Goal: Task Accomplishment & Management: Use online tool/utility

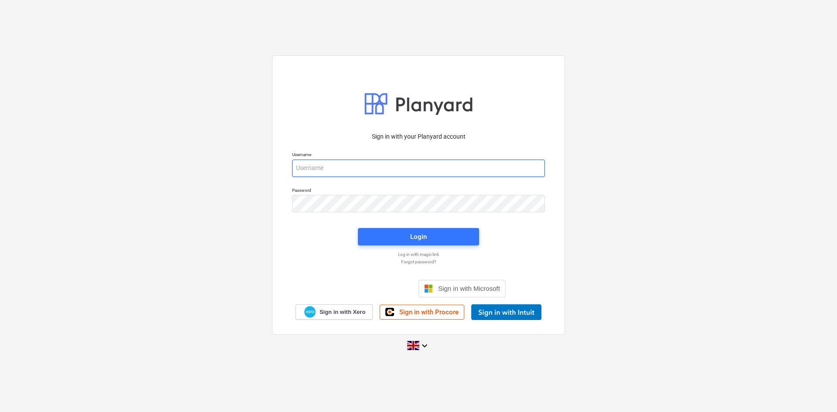
click at [441, 162] on input "email" at bounding box center [418, 168] width 253 height 17
type input "[PERSON_NAME][EMAIL_ADDRESS][DOMAIN_NAME]"
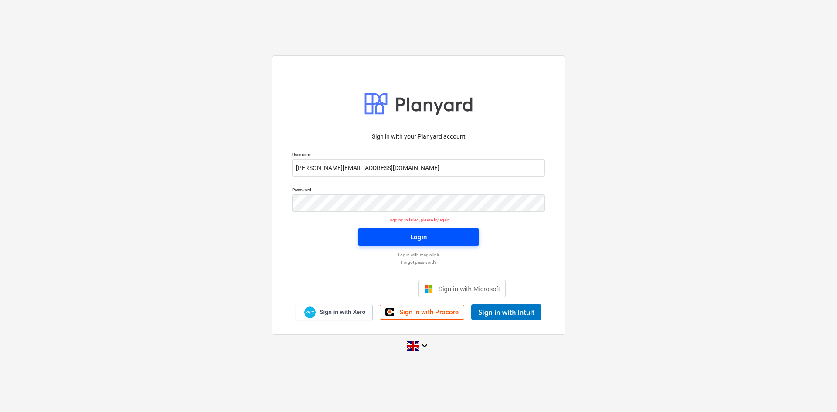
click at [422, 235] on div "Login" at bounding box center [418, 236] width 17 height 11
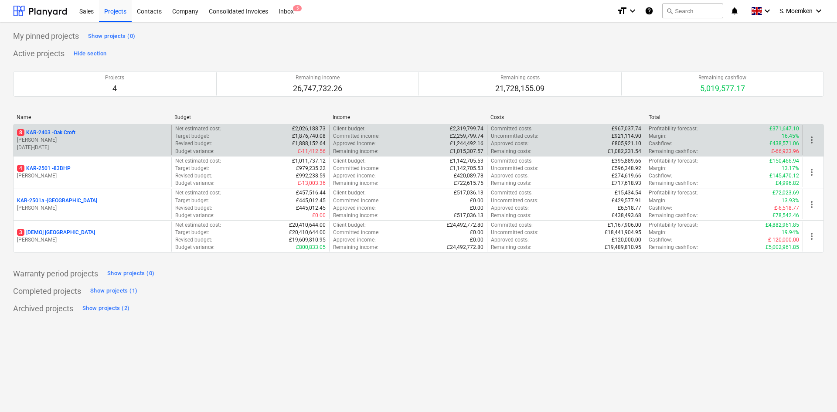
click at [80, 142] on p "[PERSON_NAME]" at bounding box center [92, 139] width 151 height 7
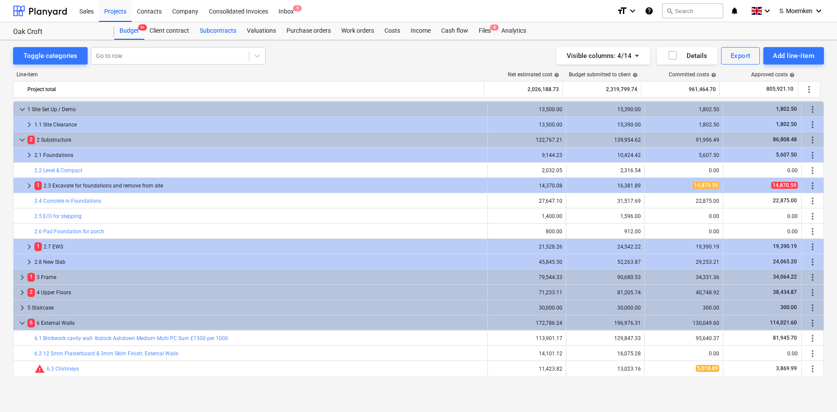
click at [216, 30] on div "Subcontracts" at bounding box center [217, 30] width 47 height 17
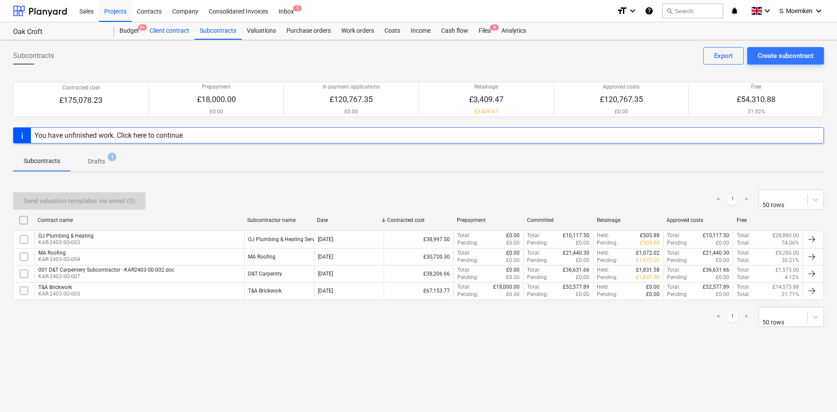
click at [171, 32] on div "Client contract" at bounding box center [169, 30] width 50 height 17
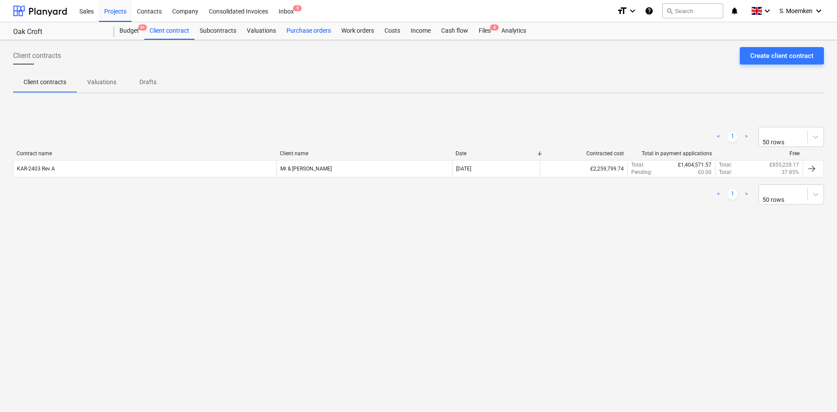
click at [313, 31] on div "Purchase orders" at bounding box center [308, 30] width 55 height 17
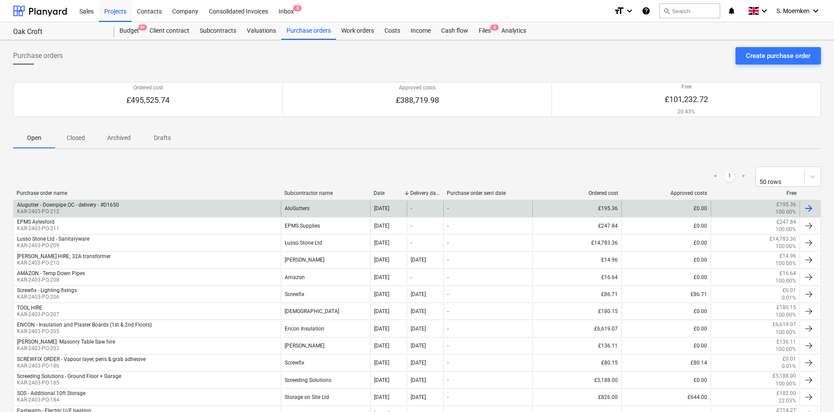
click at [150, 203] on div "Alugutter - Downpipe OC - delivery - #D1650 KAR-2403-PO-212" at bounding box center [147, 208] width 267 height 15
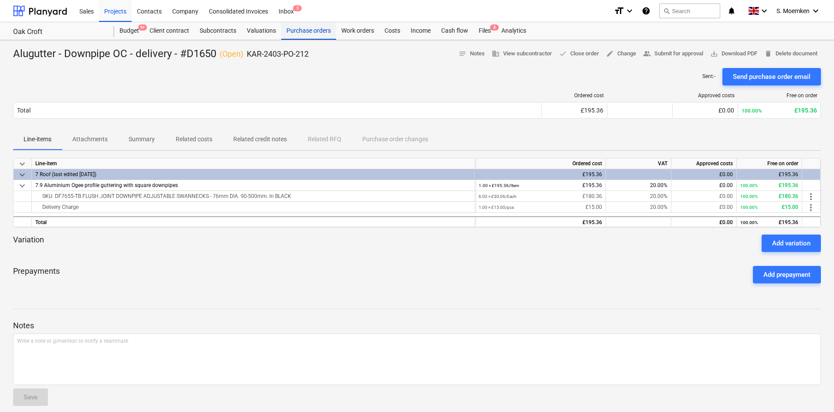
click at [311, 30] on div "Purchase orders" at bounding box center [308, 30] width 55 height 17
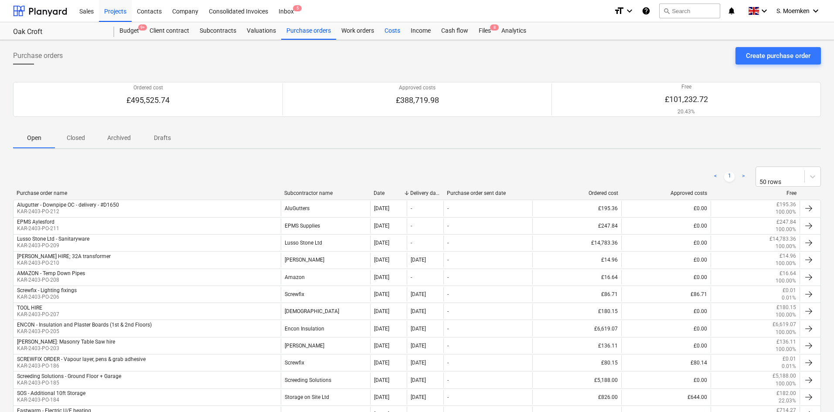
click at [389, 31] on div "Costs" at bounding box center [392, 30] width 26 height 17
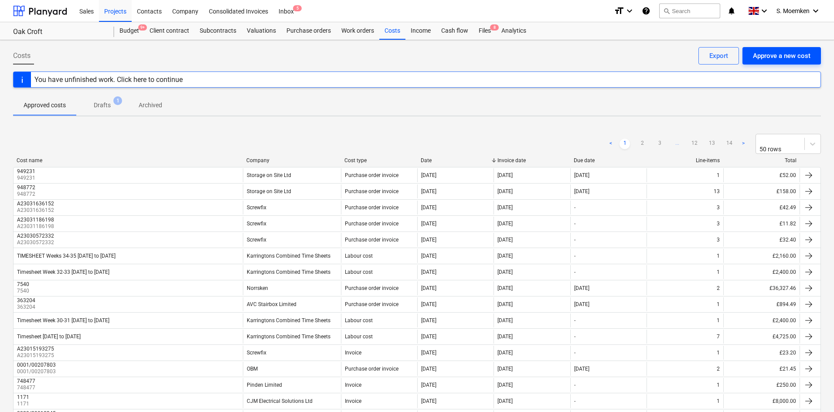
click at [779, 54] on div "Approve a new cost" at bounding box center [782, 55] width 58 height 11
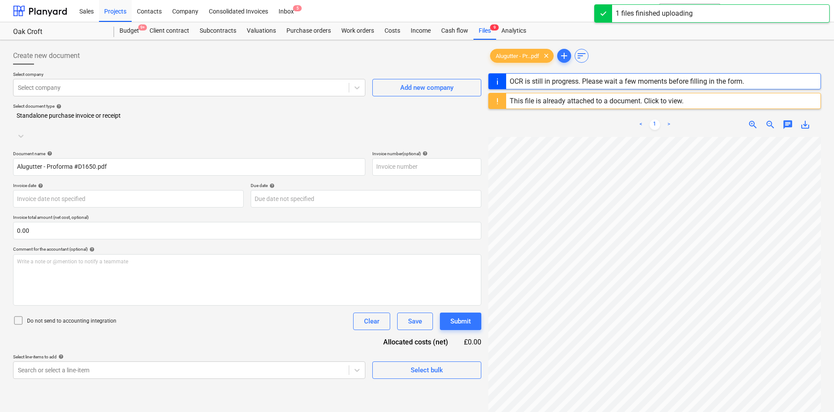
type input "6"
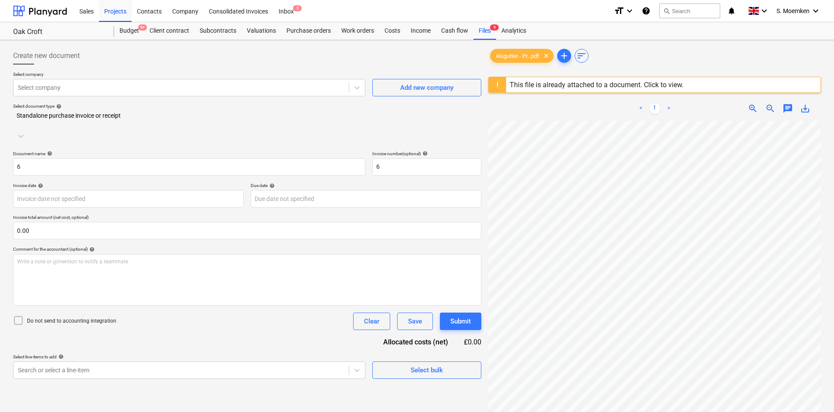
click at [590, 88] on div "This file is already attached to a document. Click to view." at bounding box center [597, 85] width 174 height 8
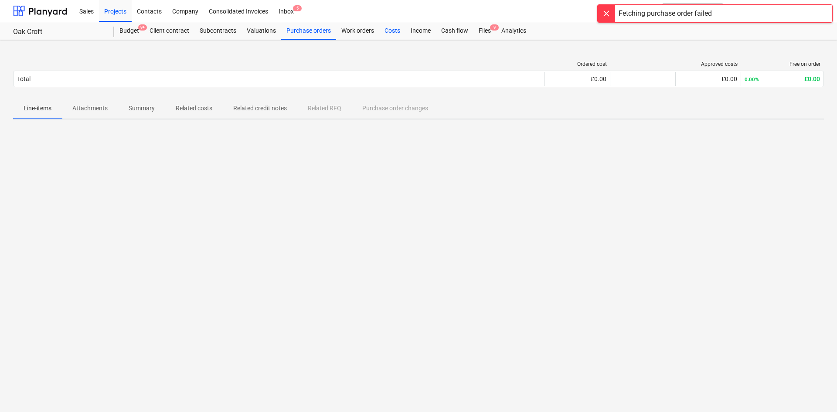
click at [395, 30] on div "Costs" at bounding box center [392, 30] width 26 height 17
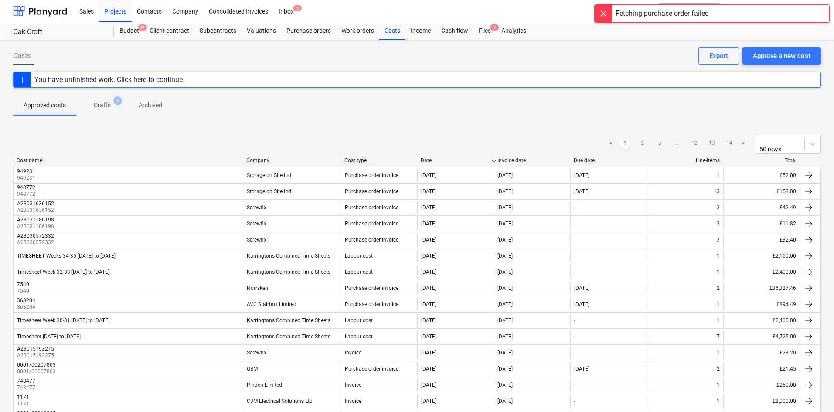
click at [602, 12] on div at bounding box center [603, 13] width 17 height 17
click at [483, 28] on div "Files 9" at bounding box center [484, 30] width 23 height 17
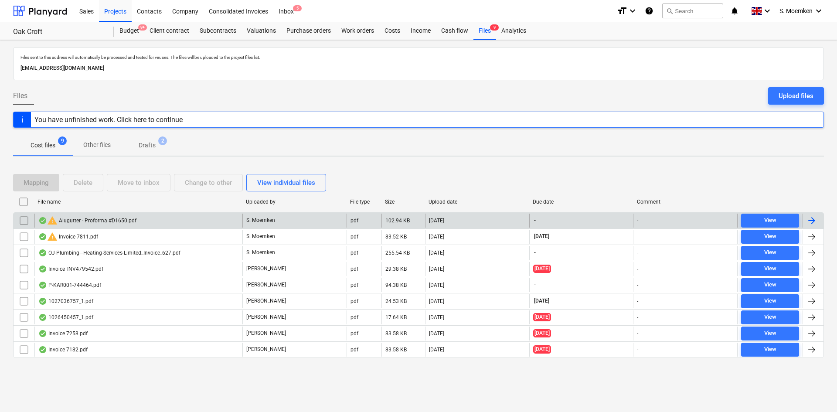
click at [145, 217] on div "warning Alugutter - Proforma #D1650.pdf" at bounding box center [138, 221] width 208 height 14
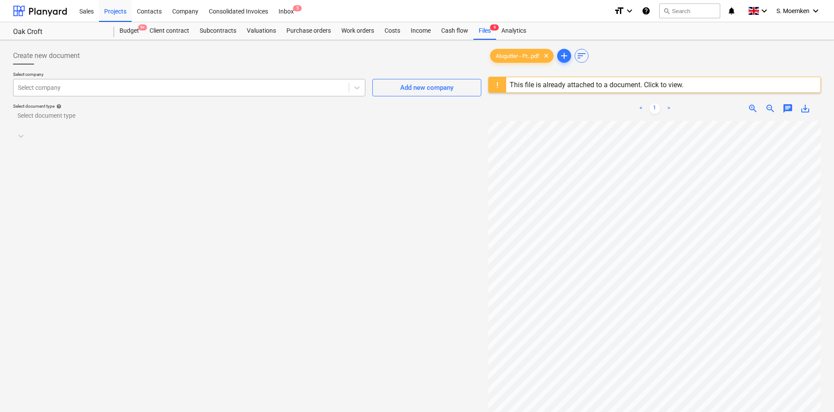
click at [317, 92] on div at bounding box center [181, 87] width 327 height 9
drag, startPoint x: 275, startPoint y: 139, endPoint x: 275, endPoint y: 133, distance: 6.5
click at [275, 138] on div "Create new document Select company AluGutters Add new company Select document t…" at bounding box center [247, 278] width 475 height 468
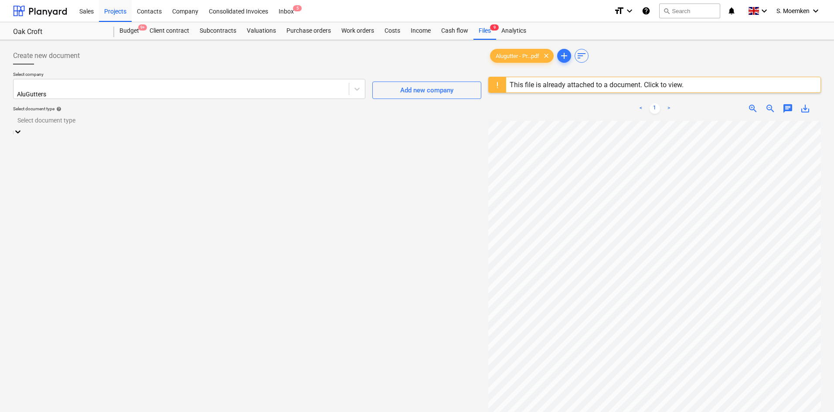
click at [275, 123] on div at bounding box center [246, 121] width 459 height 10
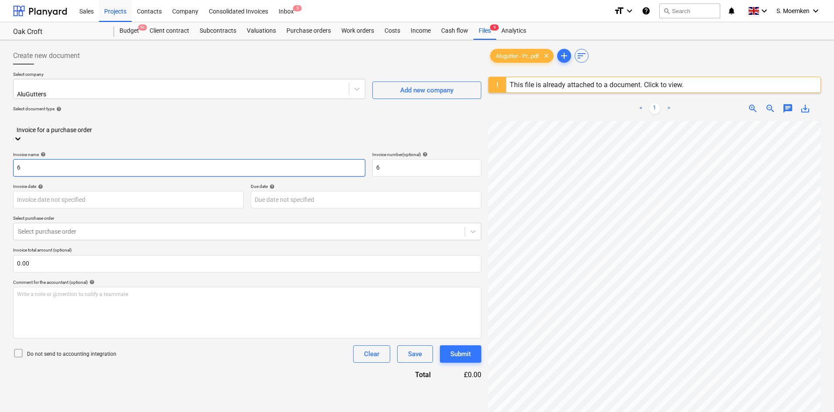
click at [65, 159] on input "6" at bounding box center [189, 167] width 352 height 17
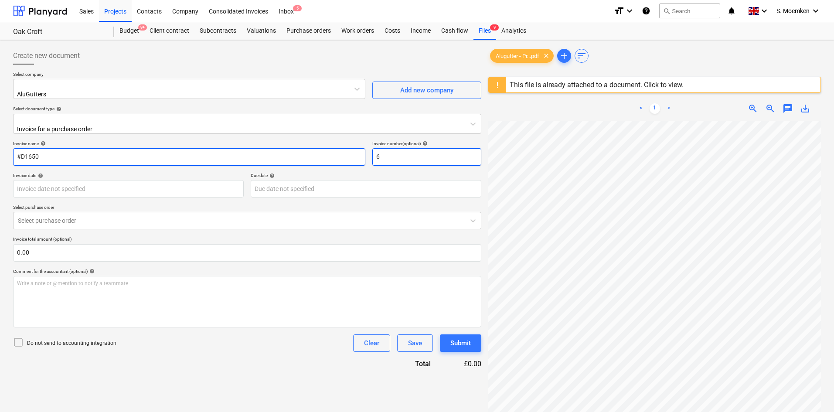
type input "#D1650"
click at [391, 151] on input "6" at bounding box center [426, 156] width 109 height 17
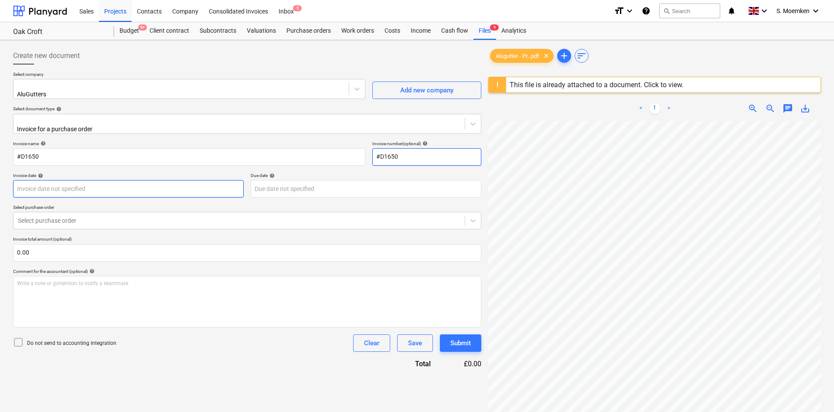
type input "#D1650"
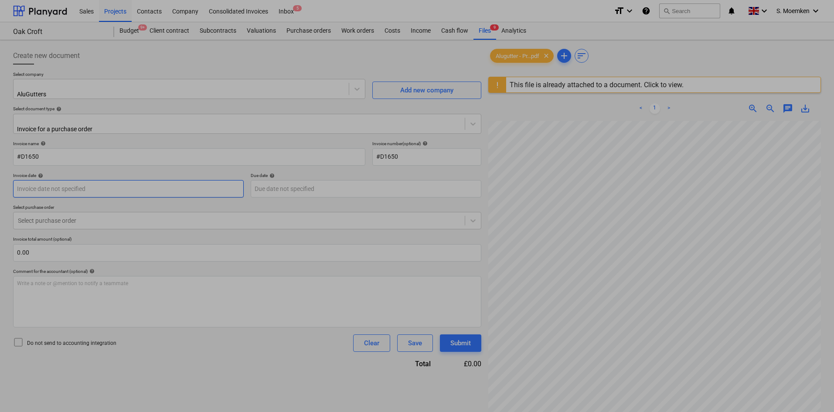
click at [95, 185] on body "Sales Projects Contacts Company Consolidated Invoices Inbox 5 format_size keybo…" at bounding box center [417, 206] width 834 height 412
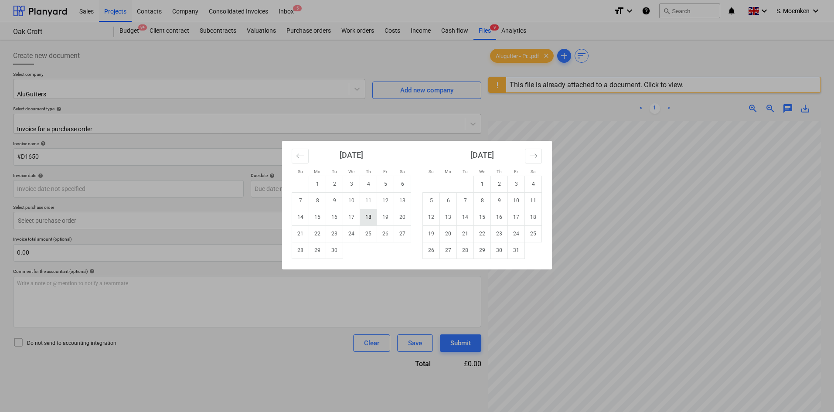
click at [369, 216] on td "18" at bounding box center [368, 217] width 17 height 17
type input "[DATE]"
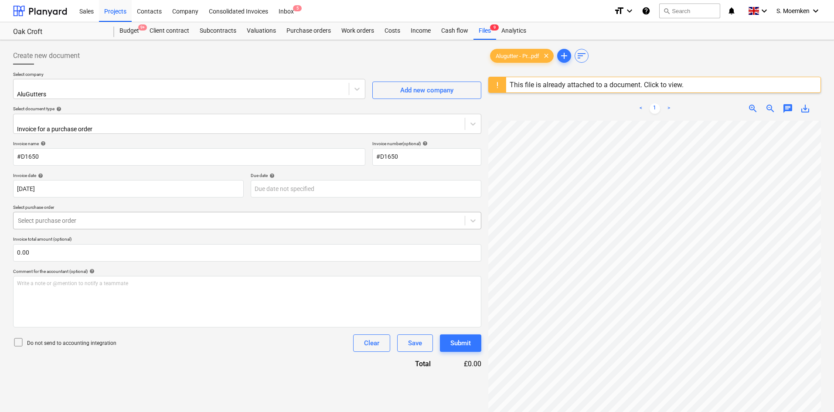
click at [87, 216] on div at bounding box center [239, 220] width 442 height 9
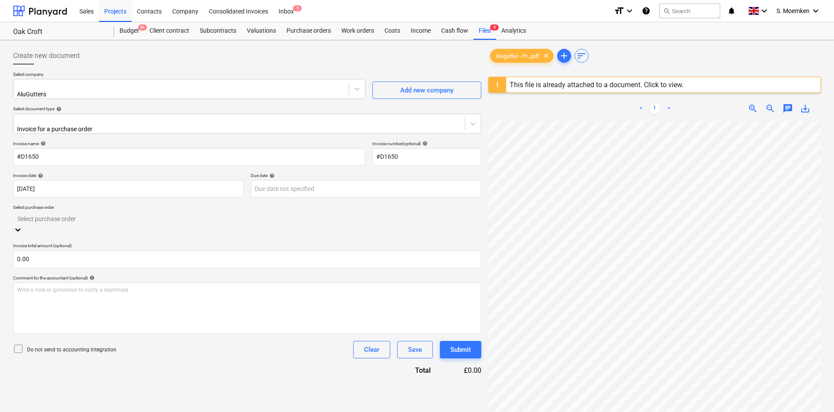
click at [102, 397] on div "KAR-2403-PO-212 | Alugutter - Downpipe OC - delivery - #D1650" at bounding box center [417, 415] width 834 height 7
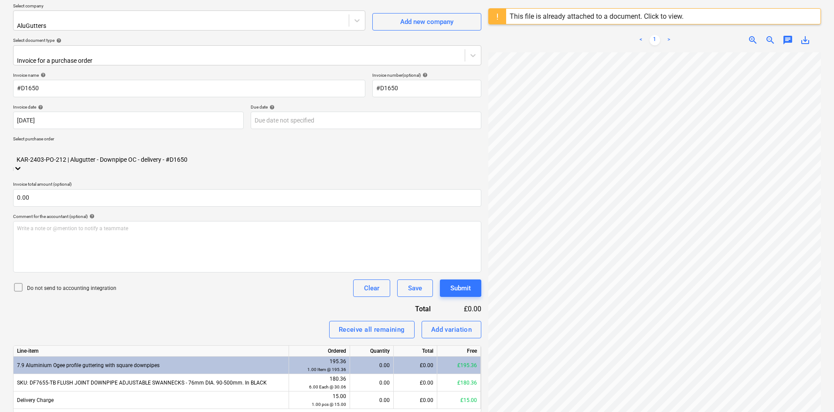
scroll to position [87, 0]
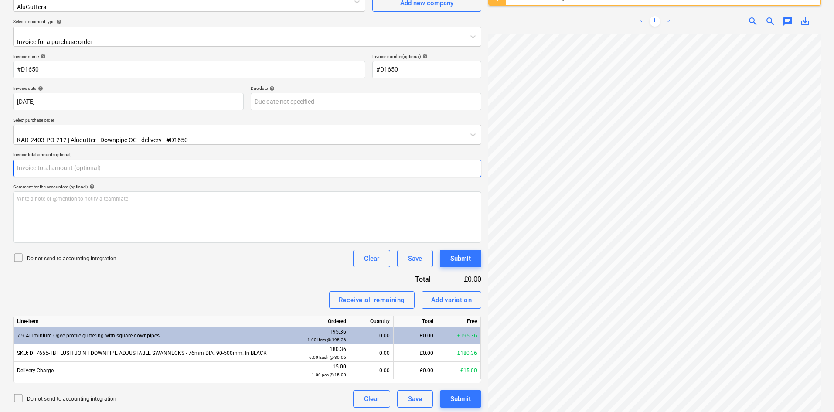
drag, startPoint x: 34, startPoint y: 159, endPoint x: 9, endPoint y: 159, distance: 25.7
click at [9, 159] on div "Create new document Select company AluGutters Add new company Select document t…" at bounding box center [417, 190] width 834 height 475
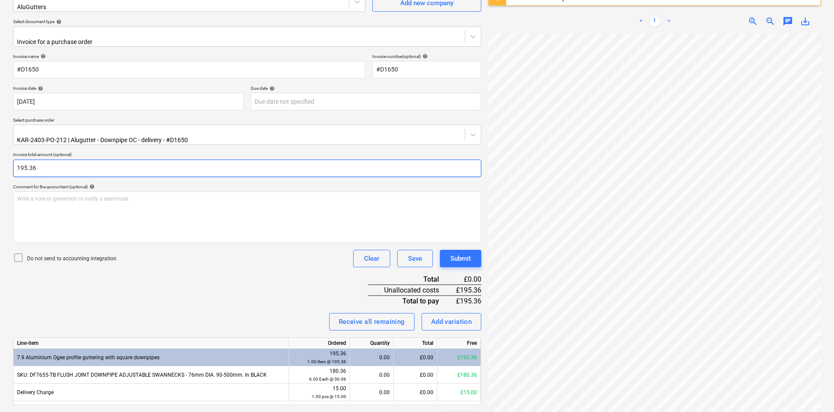
type input "195.36"
click at [21, 252] on icon at bounding box center [18, 257] width 10 height 10
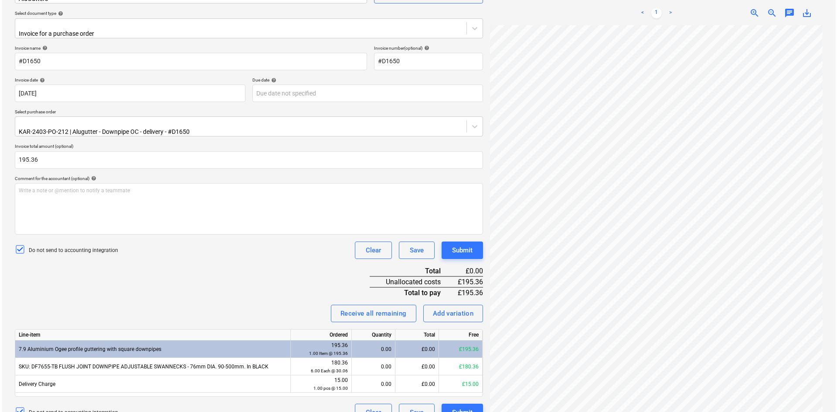
scroll to position [104, 0]
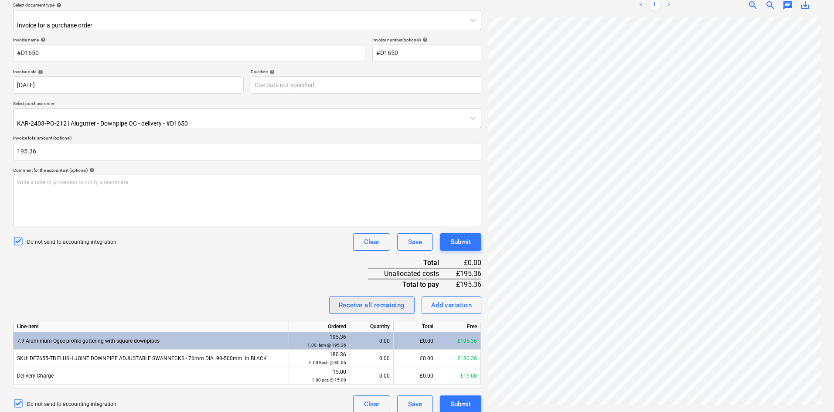
click at [370, 299] on div "Receive all remaining" at bounding box center [372, 304] width 66 height 11
click at [456, 397] on div "Submit" at bounding box center [460, 403] width 20 height 11
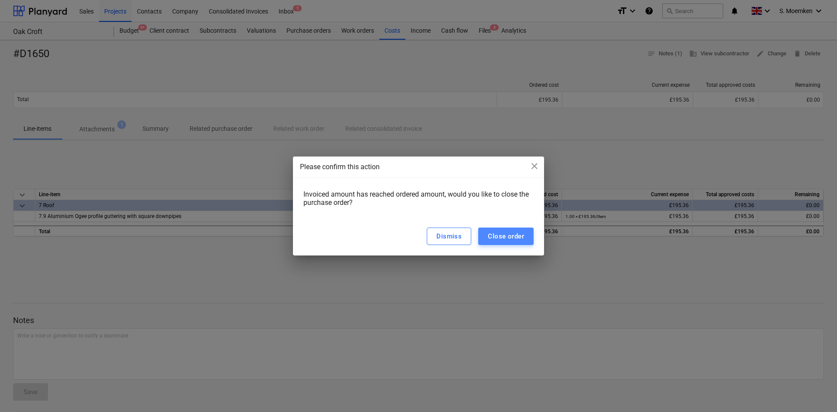
click at [514, 233] on div "Close order" at bounding box center [506, 236] width 36 height 11
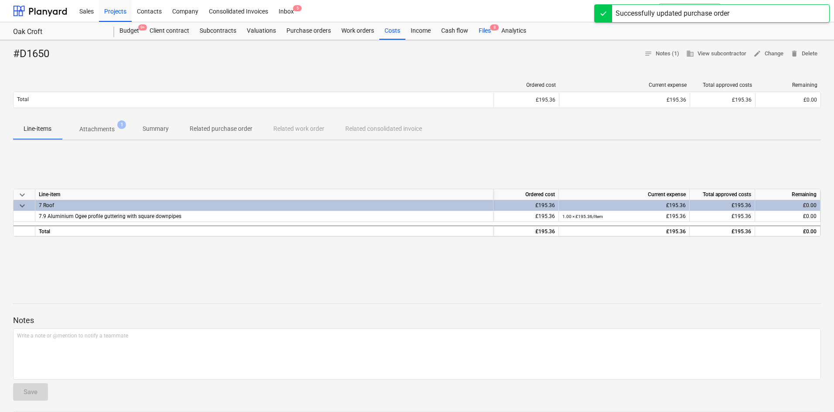
click at [487, 30] on div "Files 8" at bounding box center [484, 30] width 23 height 17
